Goal: Transaction & Acquisition: Purchase product/service

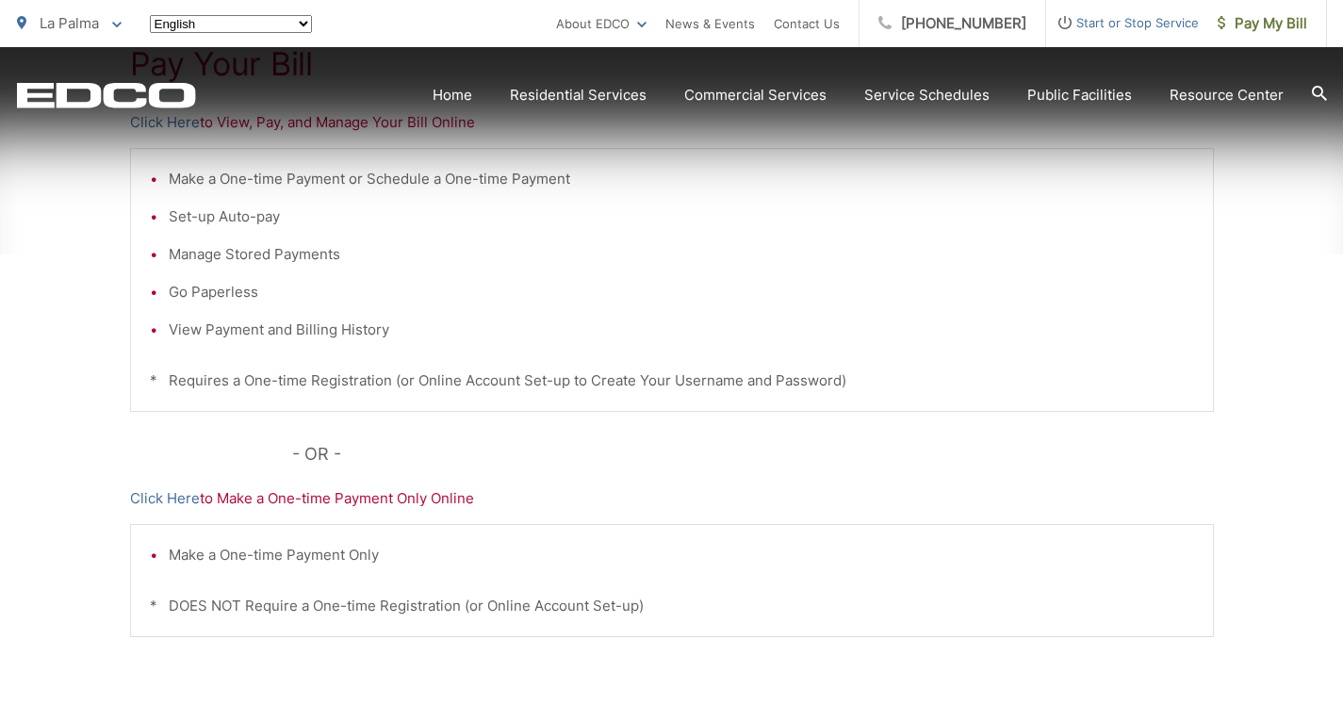
scroll to position [189, 0]
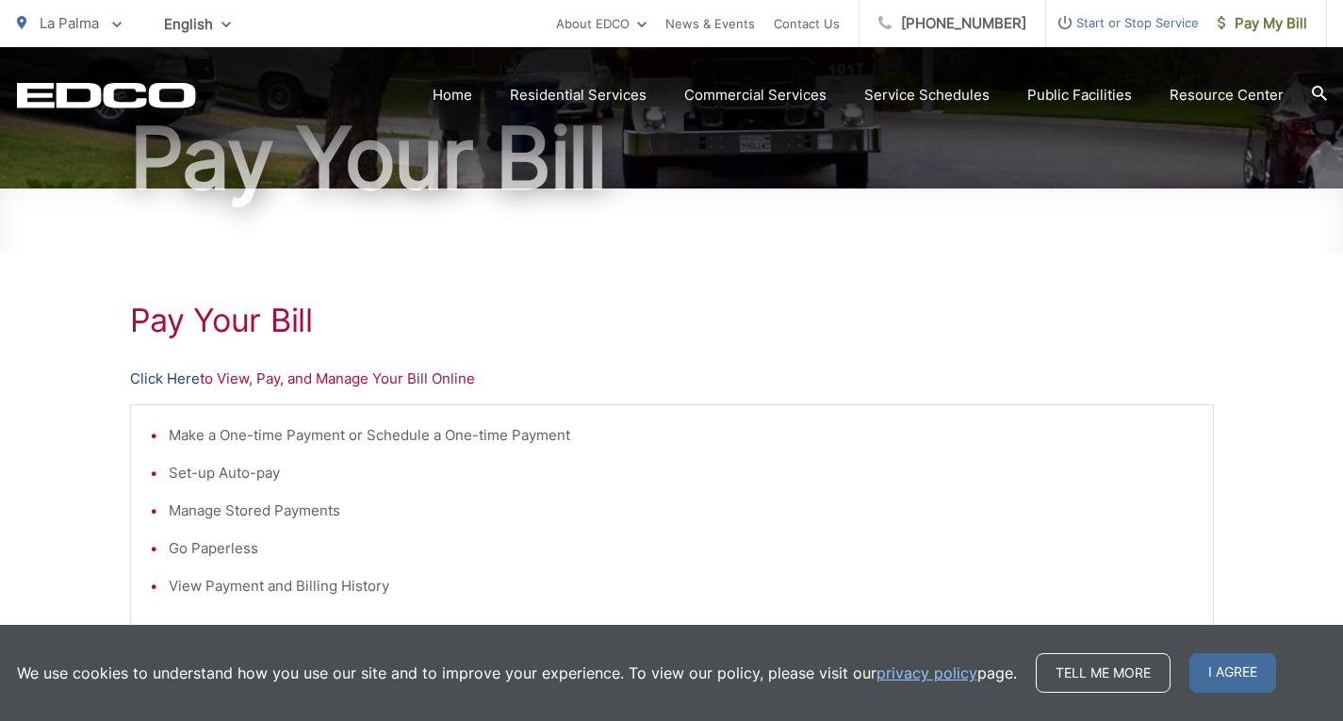
click at [151, 382] on link "Click Here" at bounding box center [165, 379] width 70 height 23
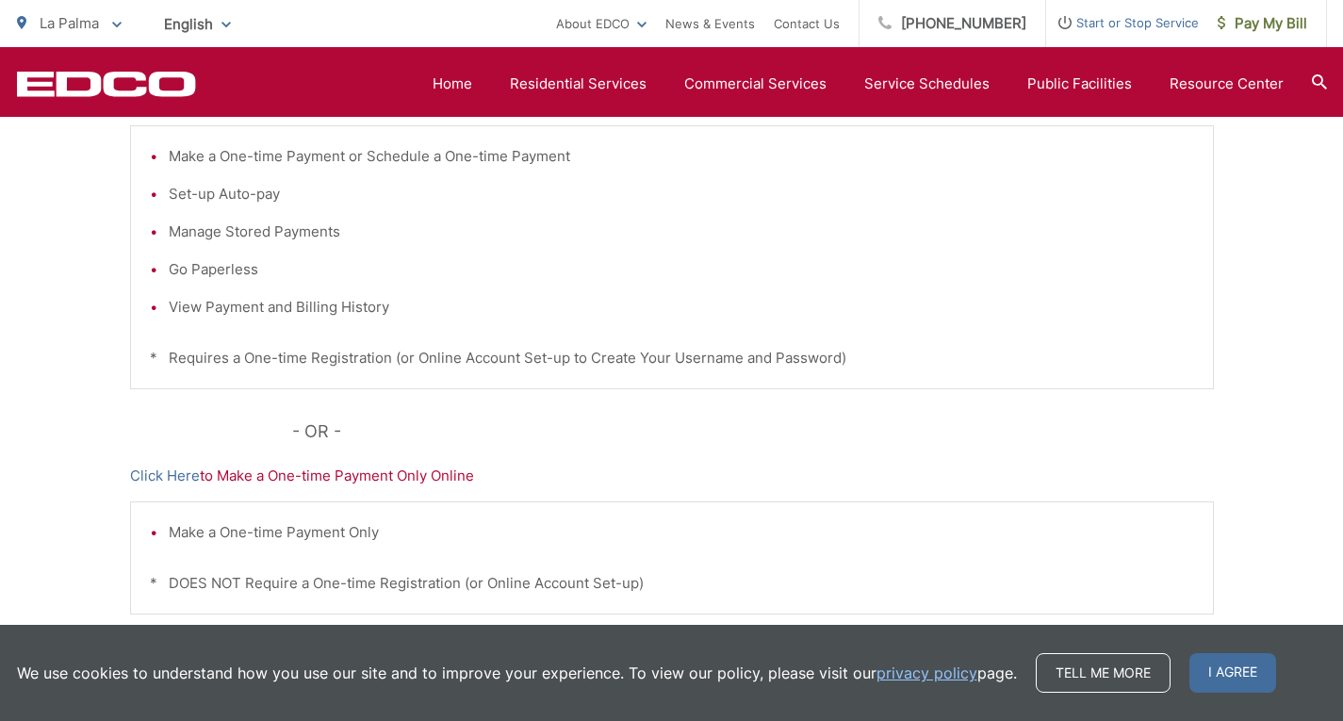
scroll to position [471, 0]
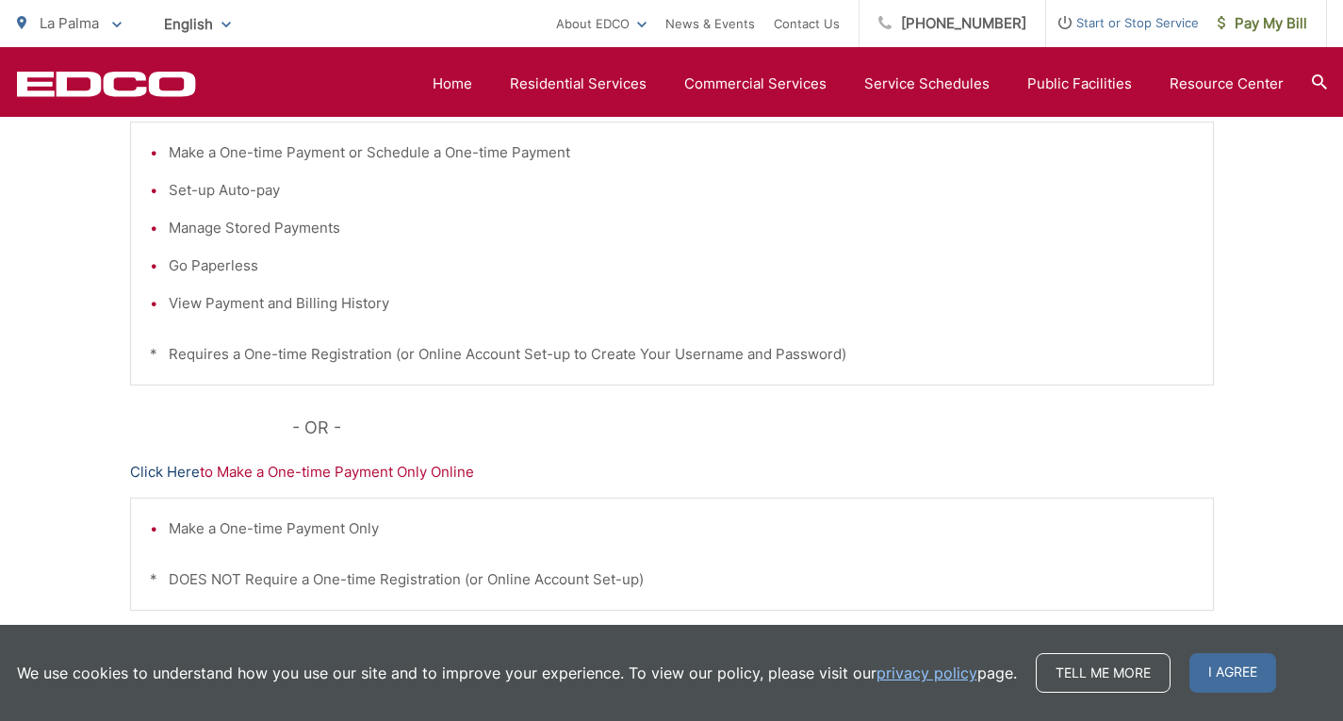
click at [168, 469] on link "Click Here" at bounding box center [165, 472] width 70 height 23
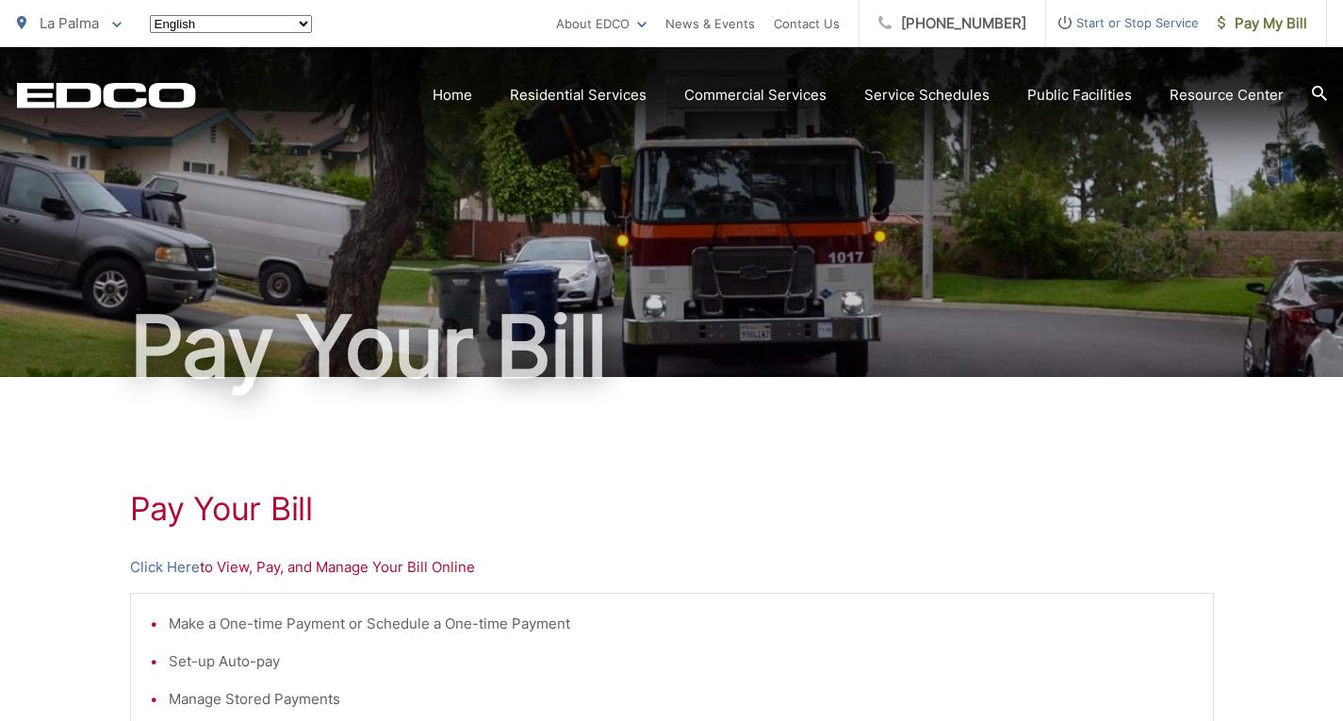
scroll to position [471, 0]
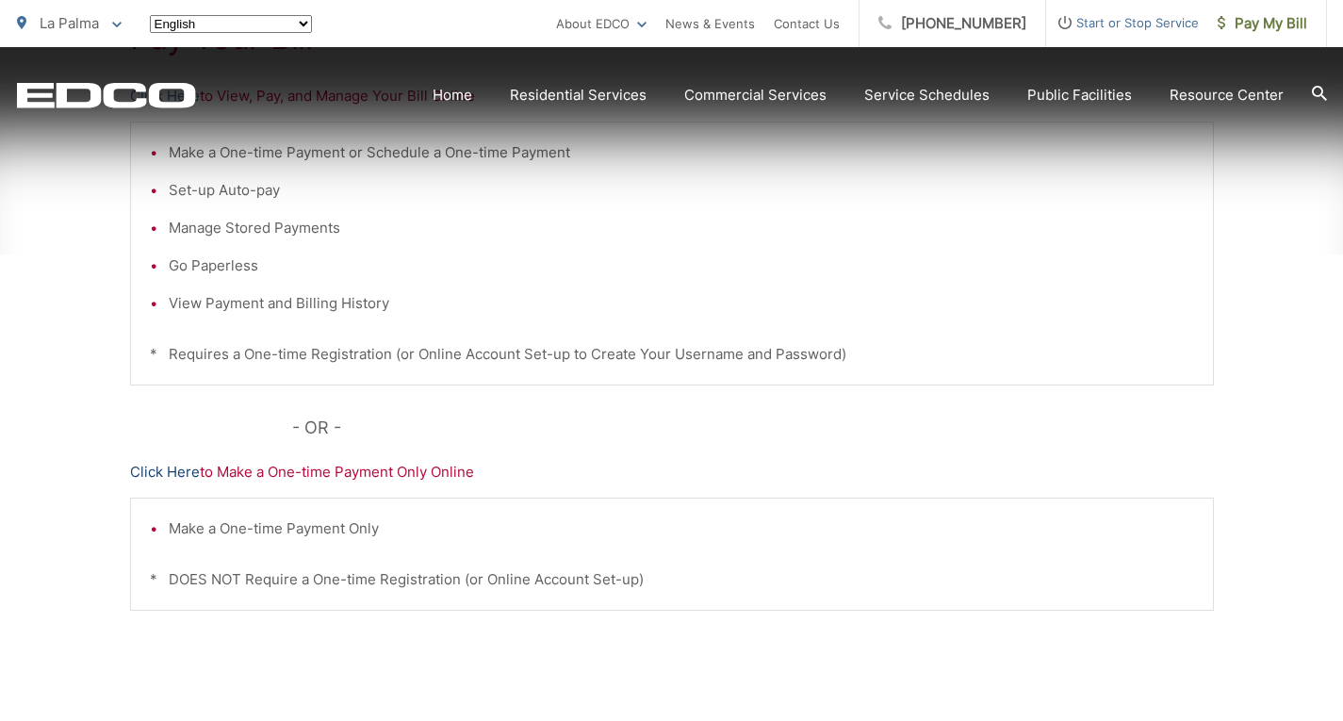
click at [155, 466] on link "Click Here" at bounding box center [165, 472] width 70 height 23
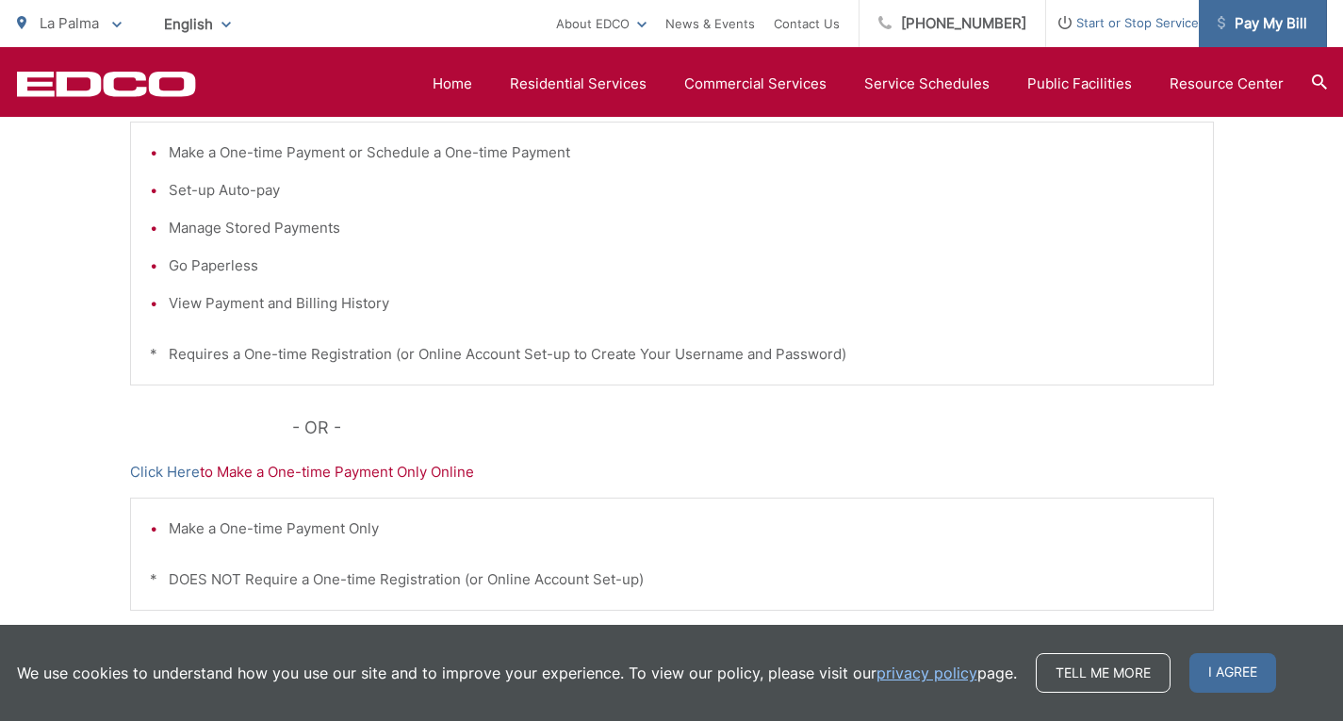
click at [1272, 9] on link "Pay My Bill" at bounding box center [1263, 23] width 128 height 47
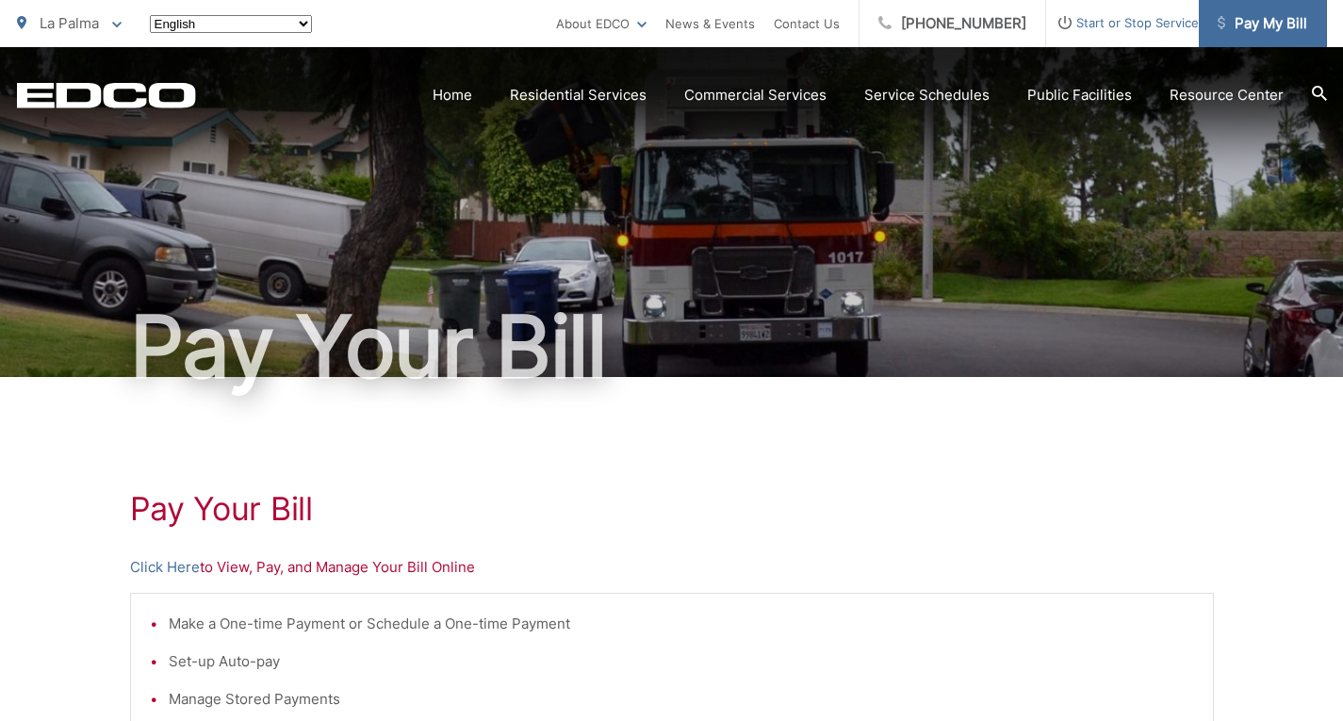
click at [1267, 20] on span "Pay My Bill" at bounding box center [1263, 23] width 90 height 23
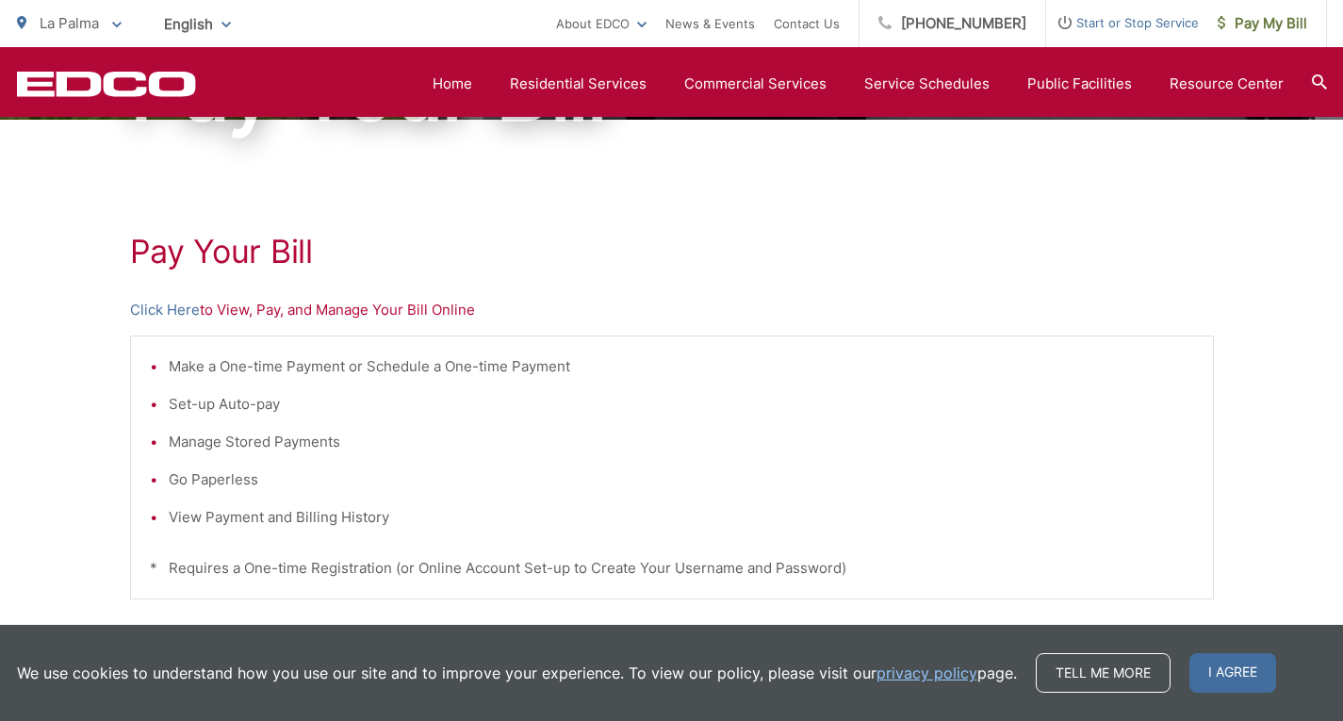
scroll to position [471, 0]
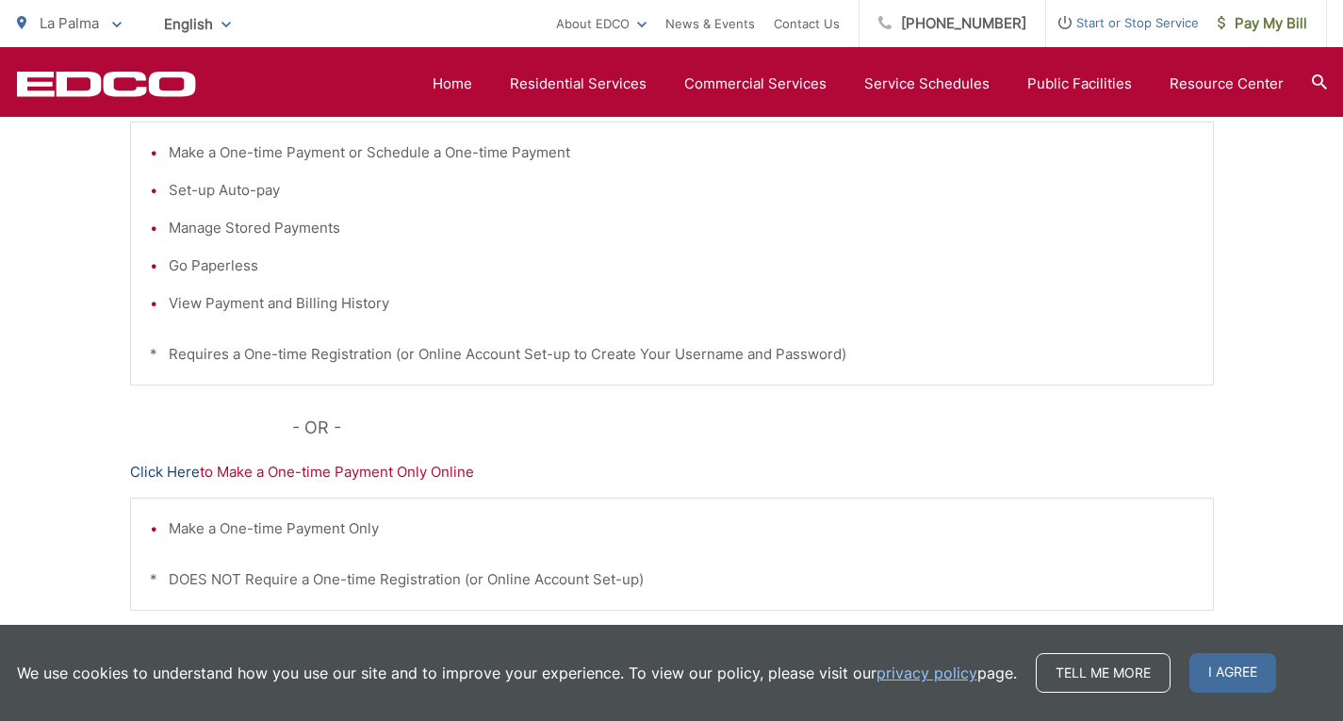
click at [164, 474] on link "Click Here" at bounding box center [165, 472] width 70 height 23
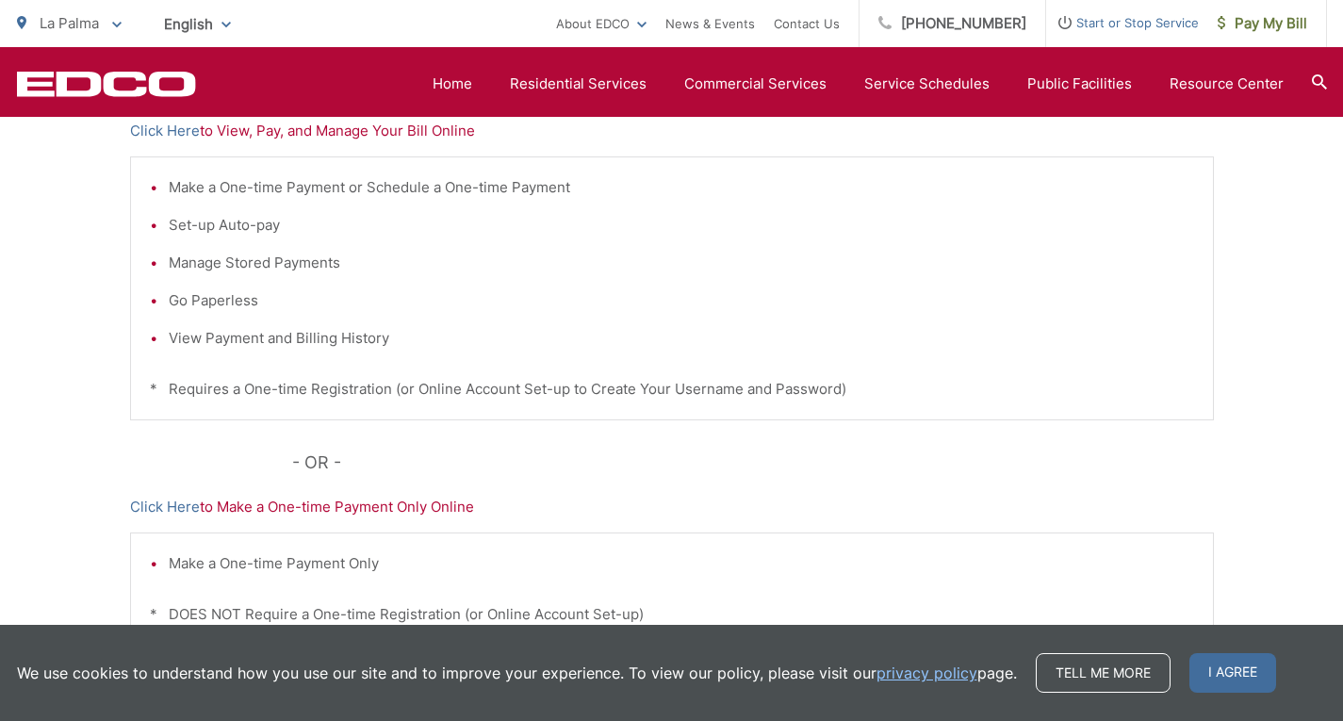
scroll to position [434, 0]
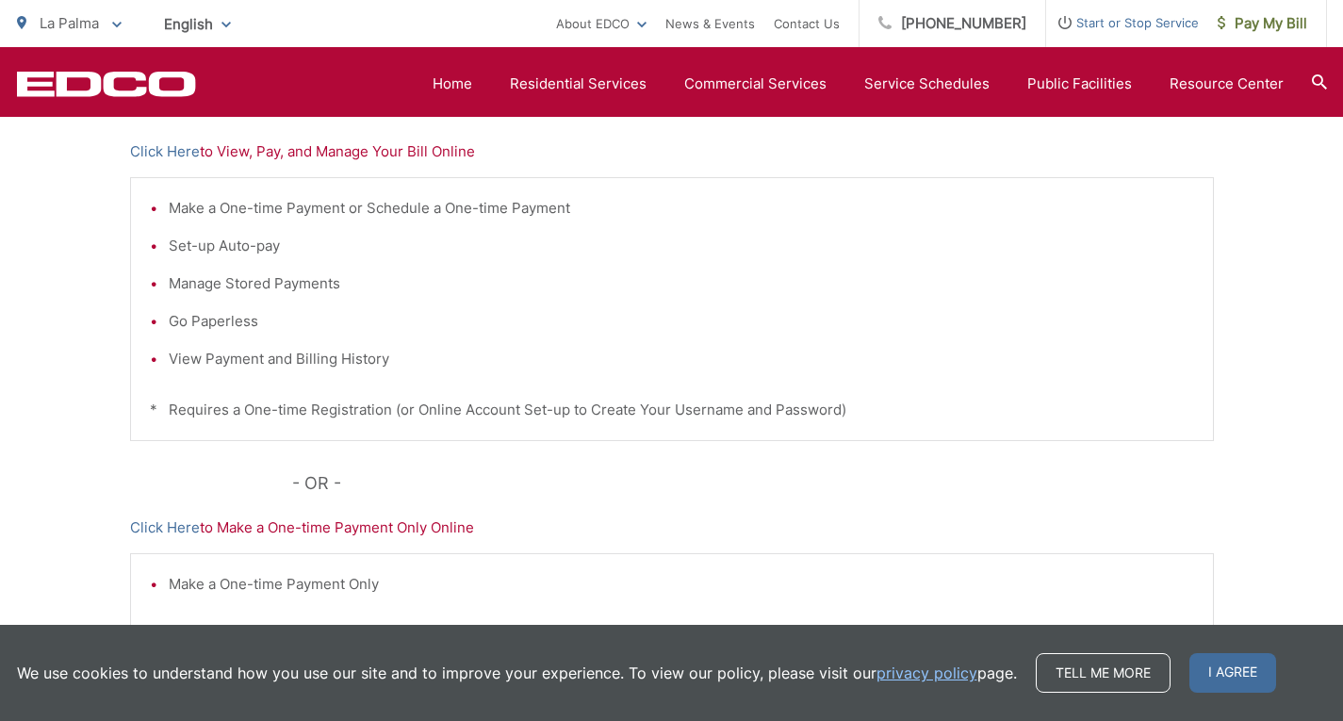
scroll to position [189, 0]
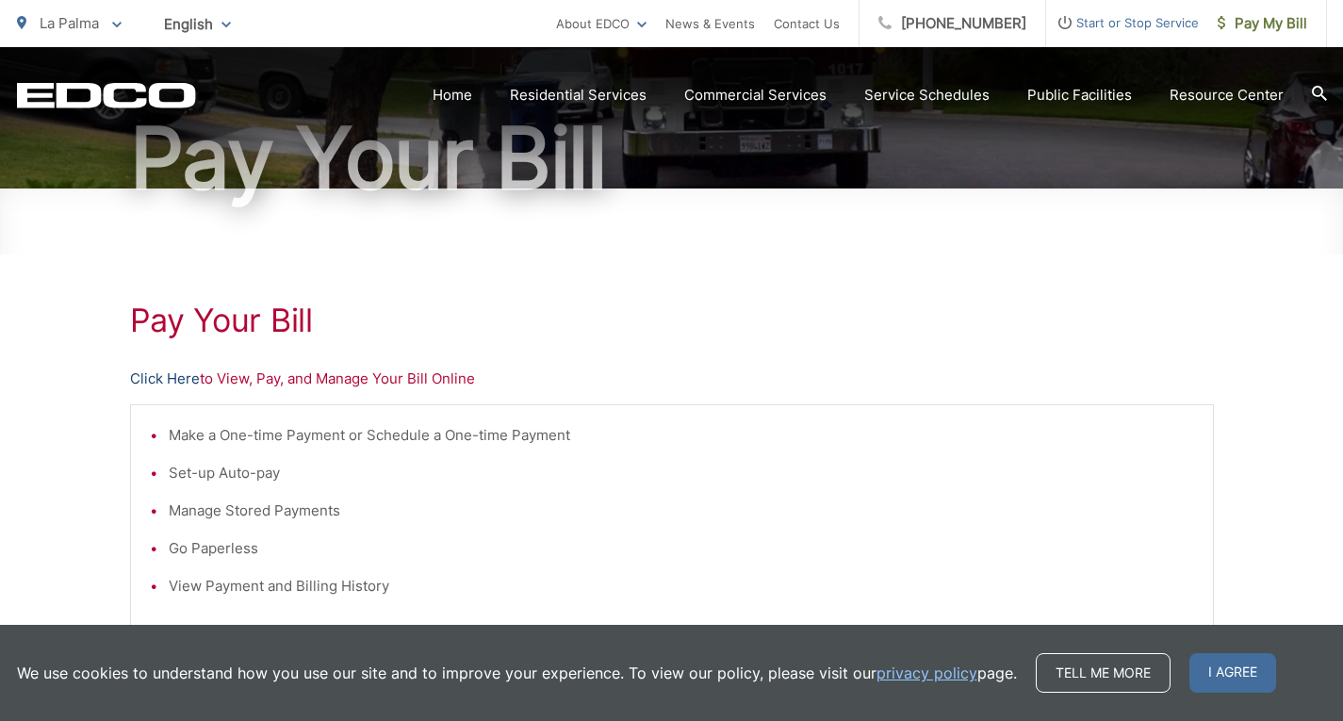
click at [165, 379] on link "Click Here" at bounding box center [165, 379] width 70 height 23
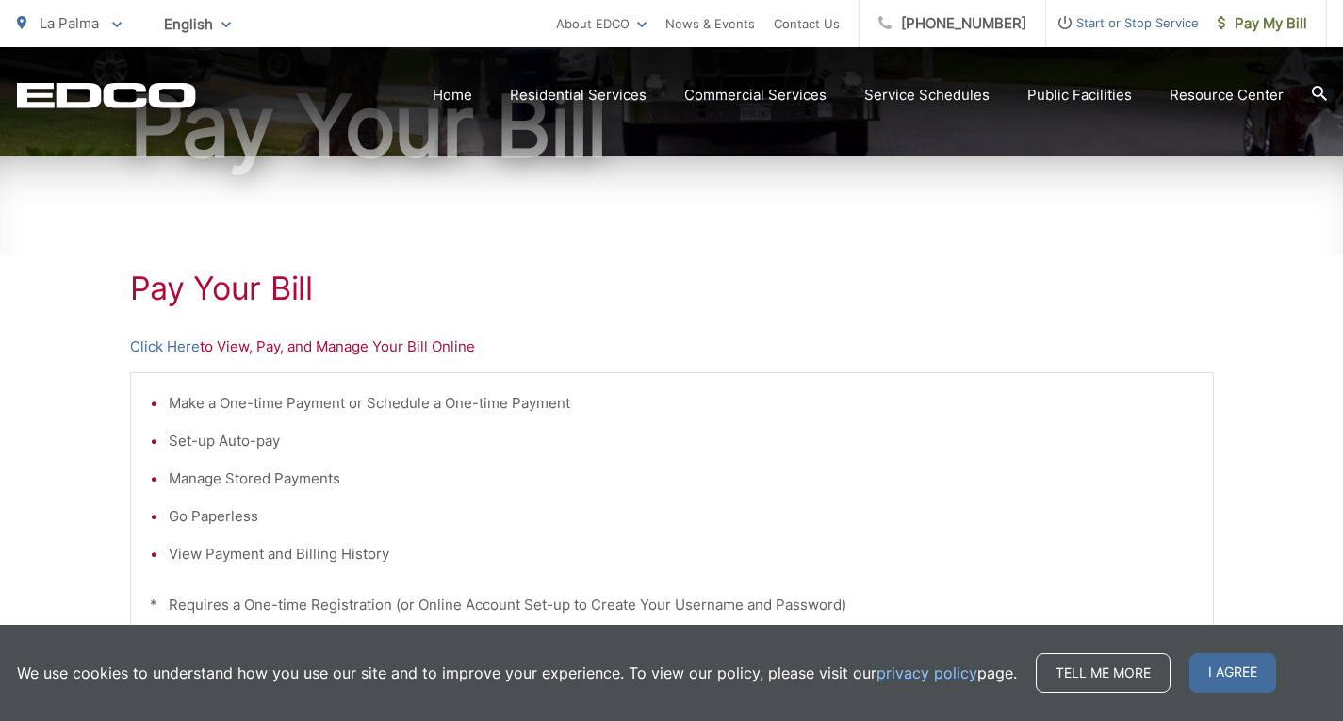
scroll to position [619, 0]
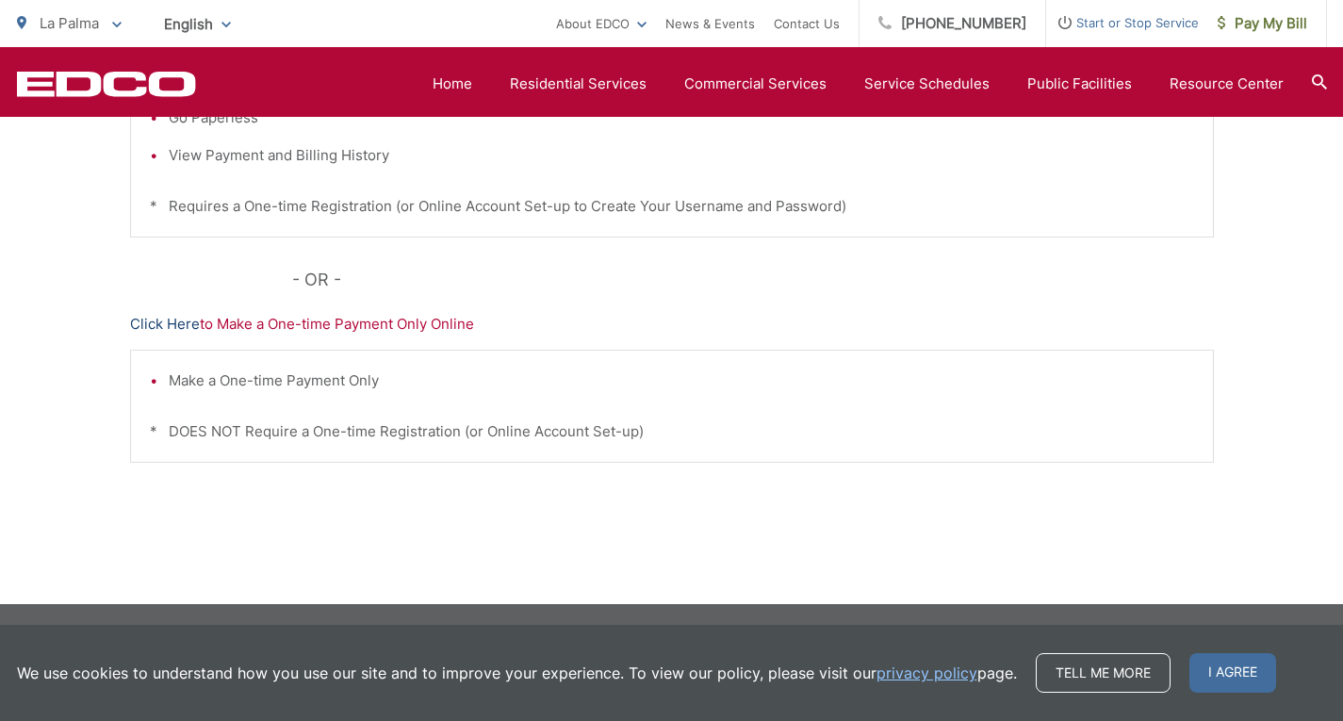
click at [147, 321] on link "Click Here" at bounding box center [165, 324] width 70 height 23
